Goal: Information Seeking & Learning: Find specific fact

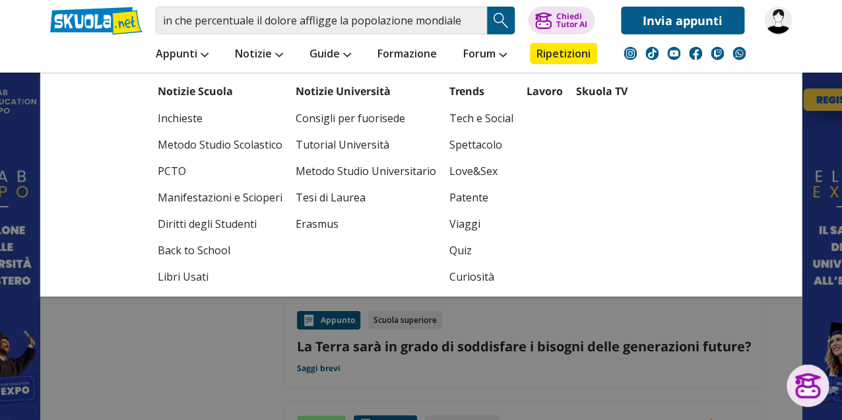
scroll to position [1467, 0]
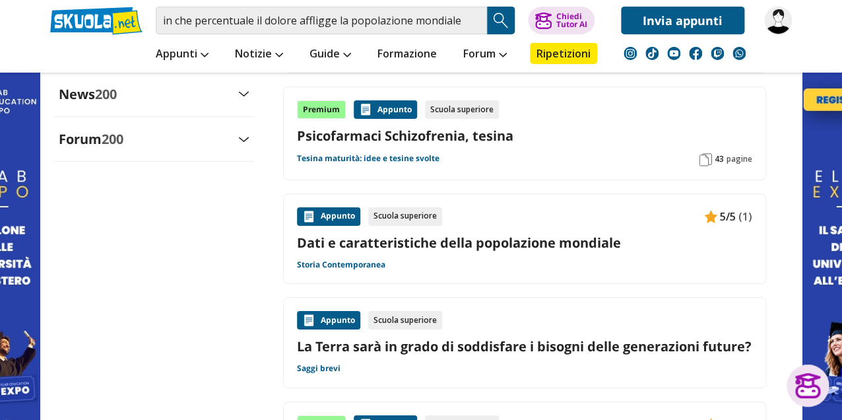
drag, startPoint x: 206, startPoint y: 332, endPoint x: 205, endPoint y: 313, distance: 19.1
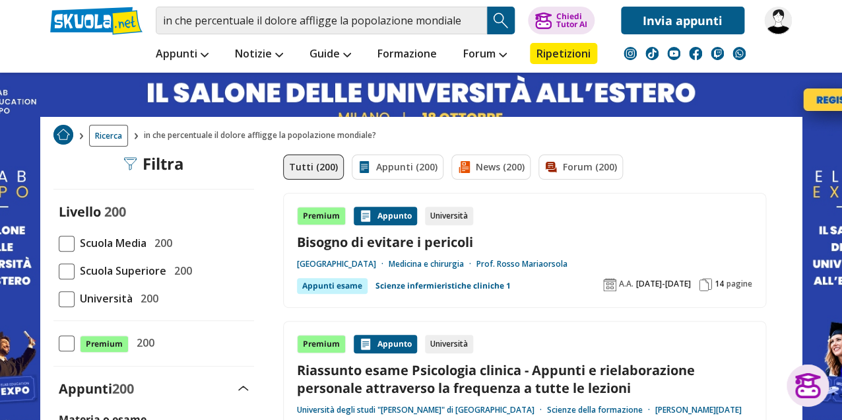
scroll to position [0, 0]
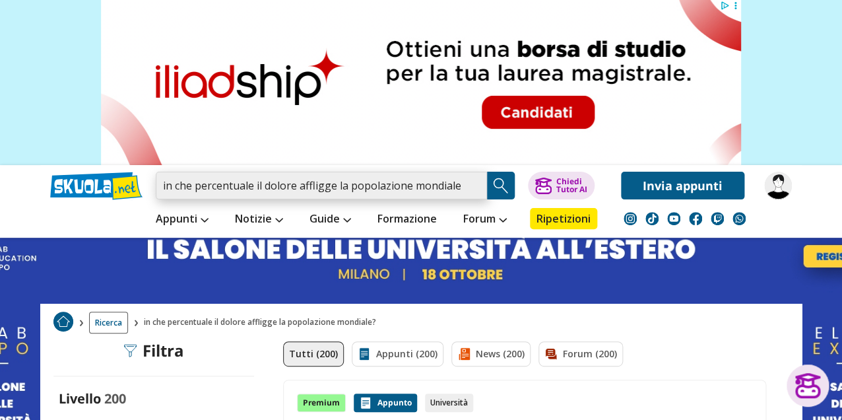
click at [258, 188] on input "in che percentuale il dolore affligge la popolazione mondiale?" at bounding box center [321, 186] width 331 height 28
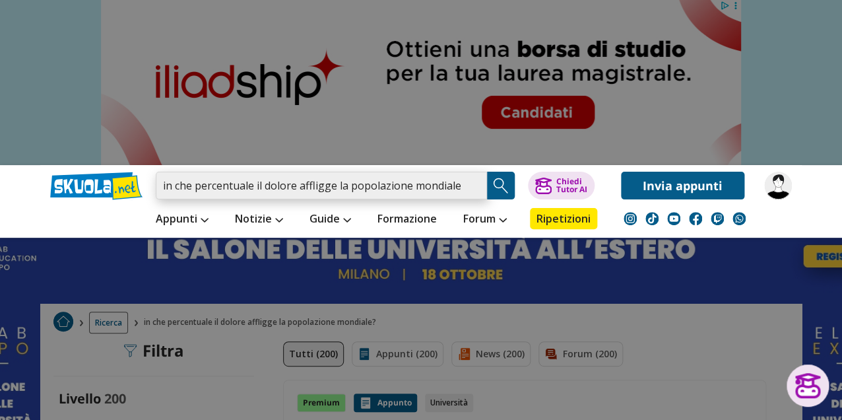
paste input "Quale delle seguenti patologie NON è associata ad un dolore nociplastico? Doman…"
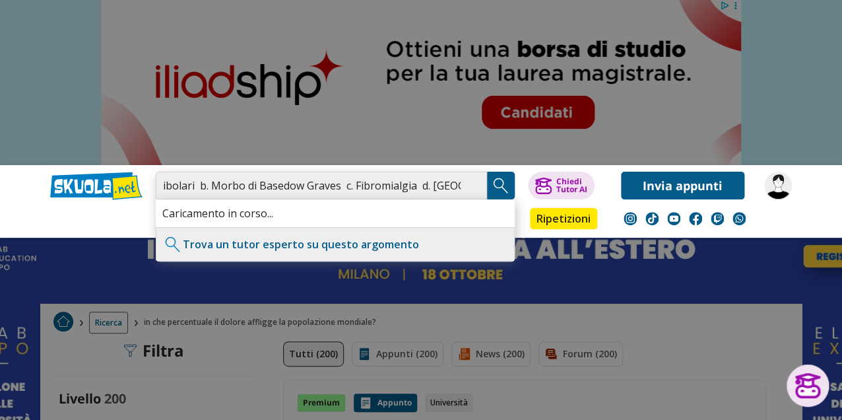
type input "Quale delle seguenti patologie NON è associata ad un dolore nociplastico? Doman…"
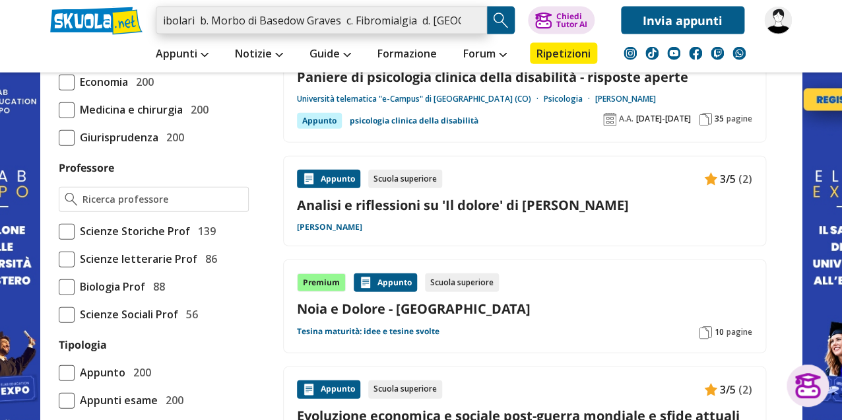
scroll to position [1119, 0]
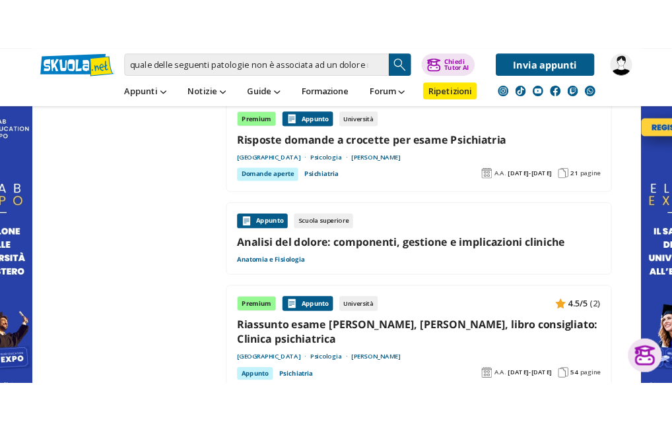
scroll to position [2033, 0]
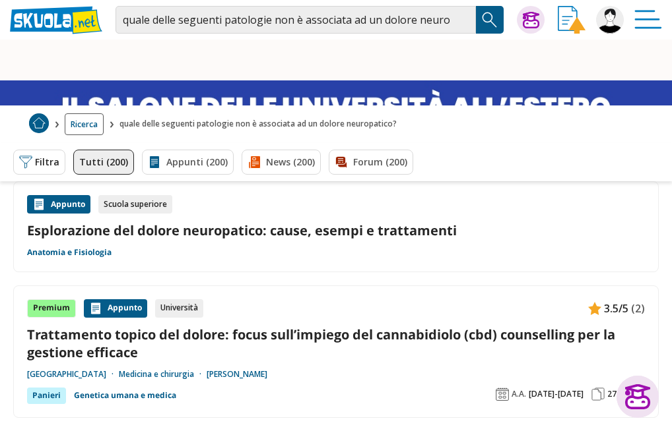
scroll to position [627, 0]
